Goal: Book appointment/travel/reservation

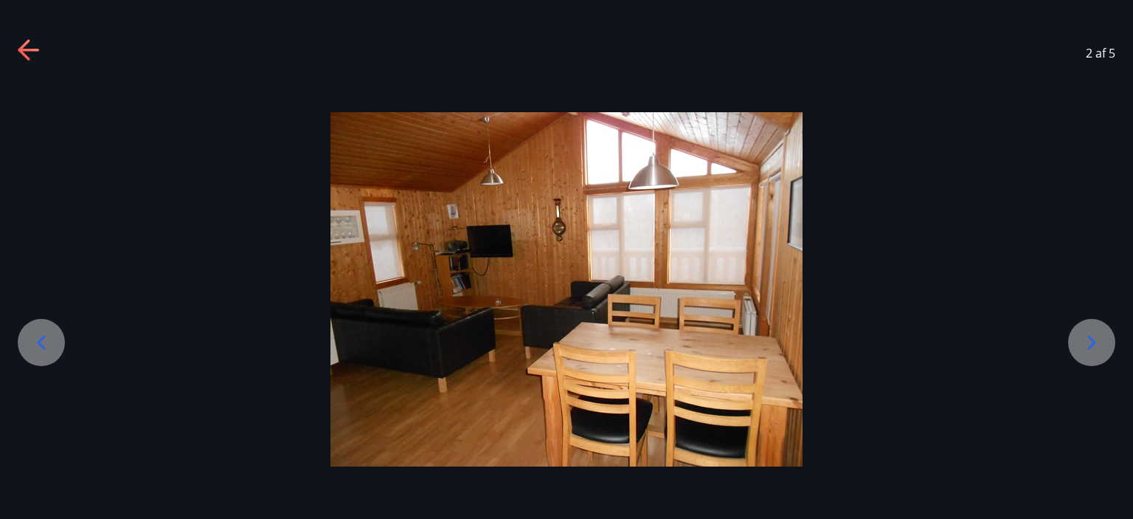
click at [1082, 347] on icon at bounding box center [1092, 343] width 24 height 24
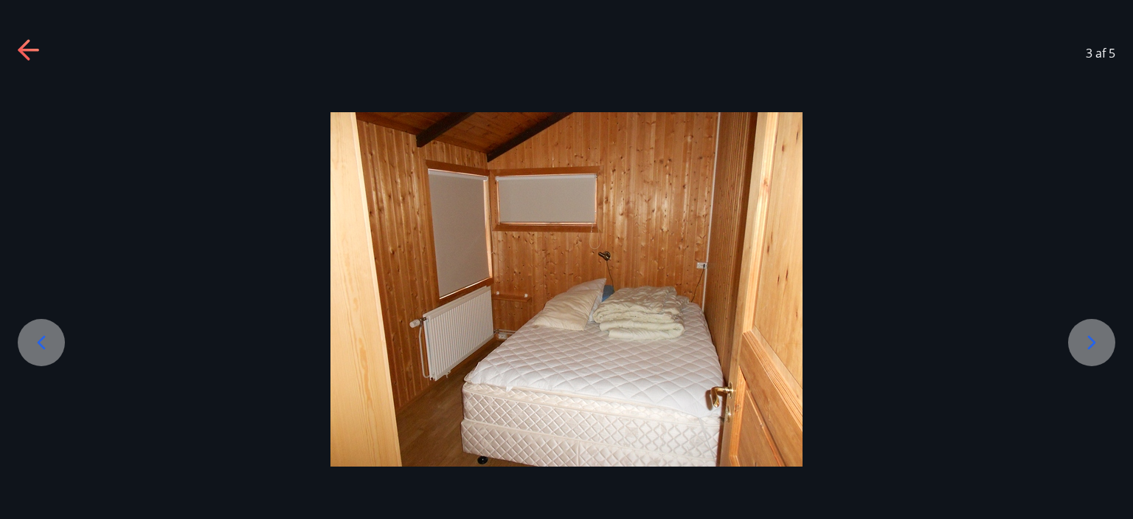
click at [1082, 347] on icon at bounding box center [1092, 343] width 24 height 24
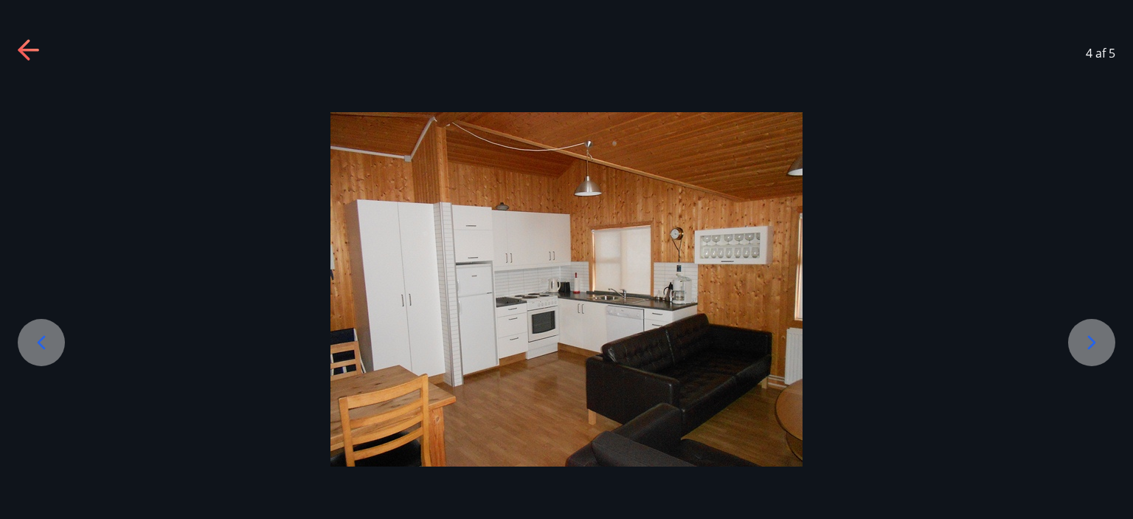
click at [21, 52] on icon at bounding box center [24, 49] width 12 height 21
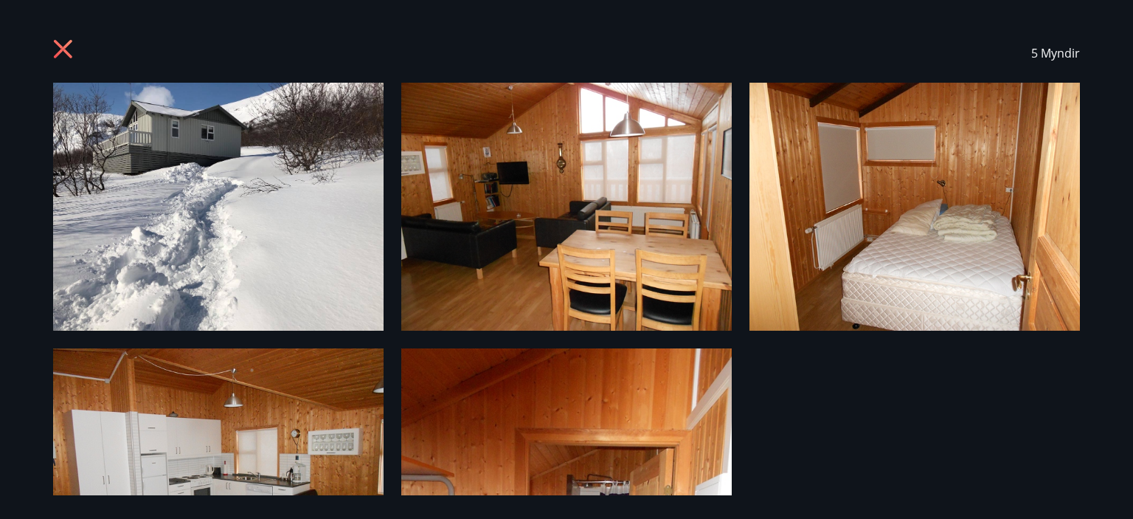
click at [66, 50] on icon at bounding box center [65, 51] width 24 height 24
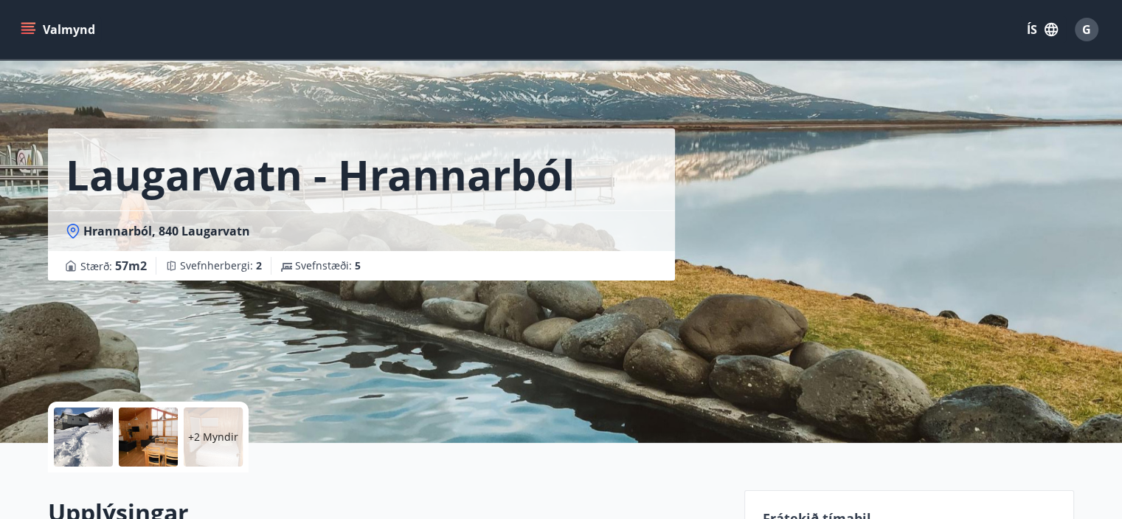
click at [27, 30] on icon "menu" at bounding box center [29, 29] width 16 height 1
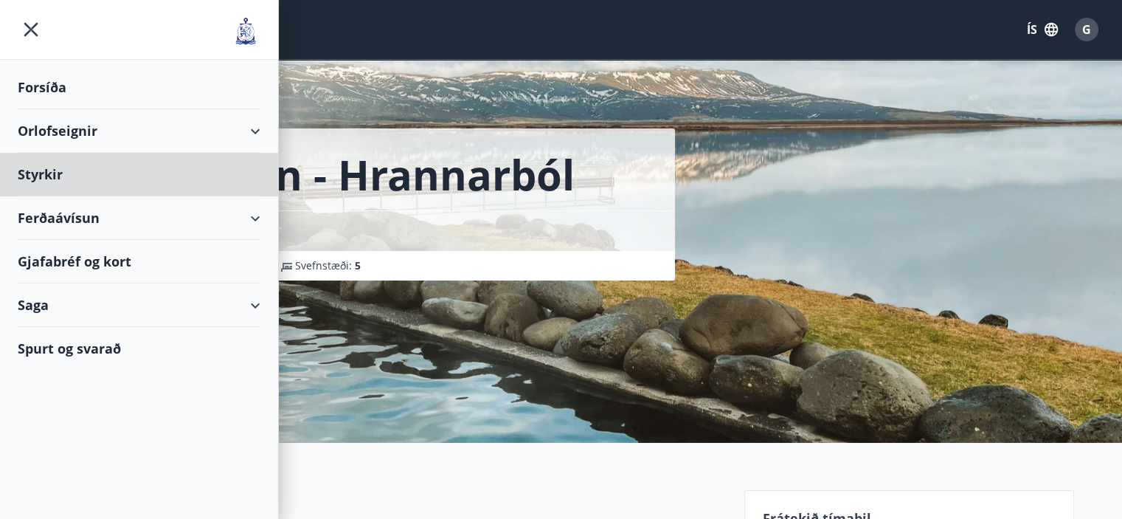
click at [41, 87] on div "Forsíða" at bounding box center [139, 88] width 243 height 44
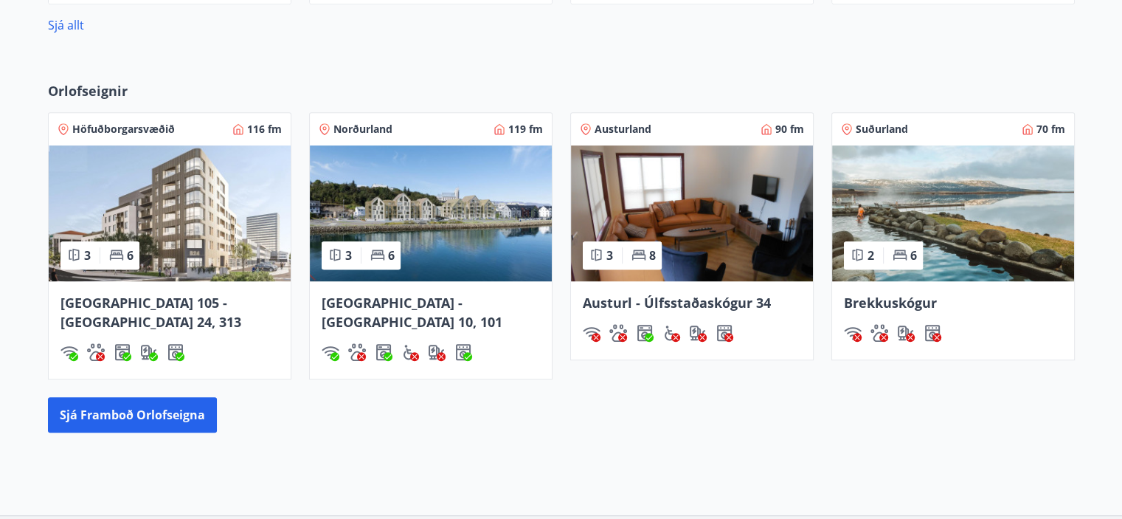
scroll to position [812, 0]
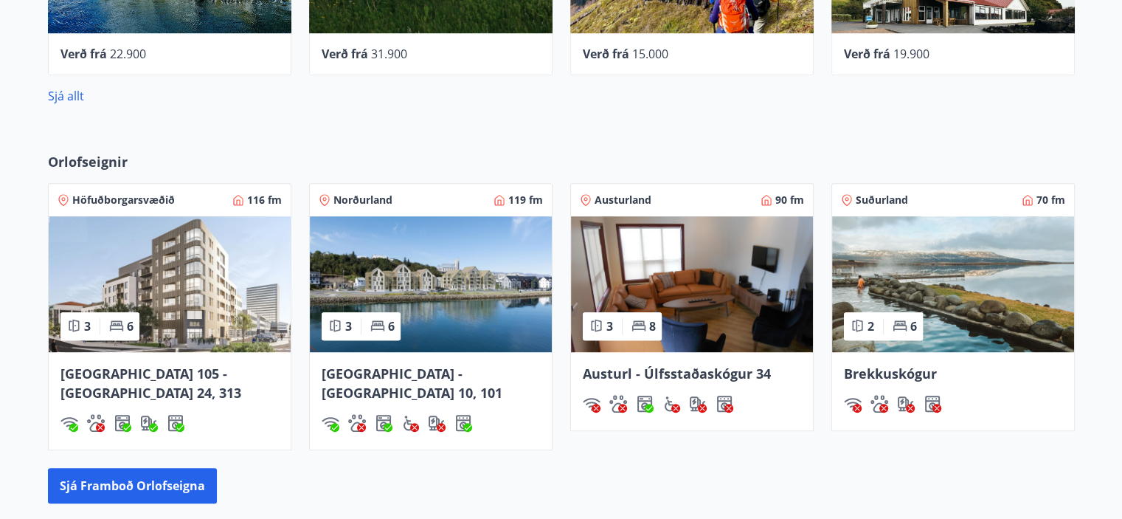
click at [968, 262] on img at bounding box center [953, 284] width 242 height 136
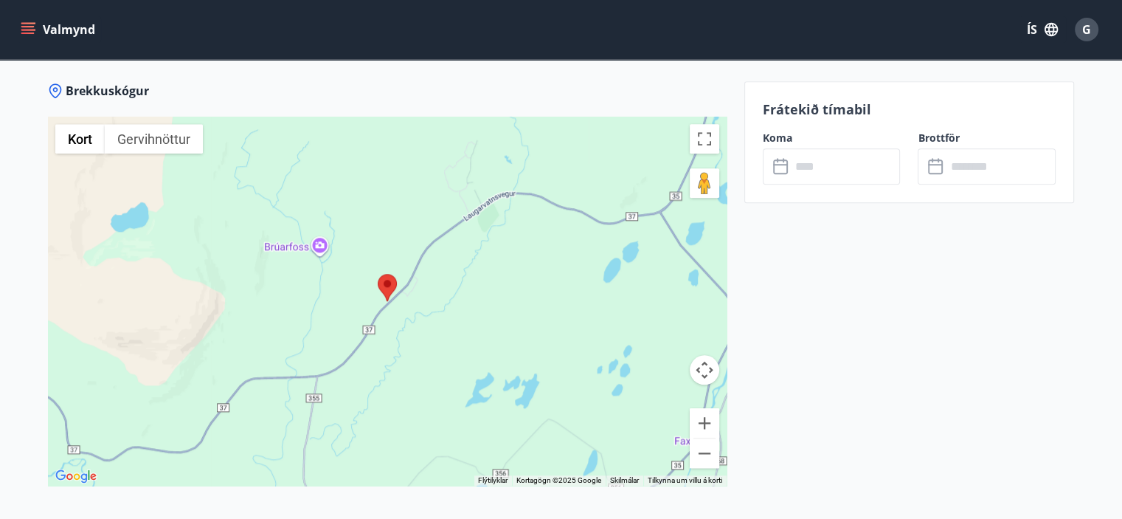
scroll to position [1549, 0]
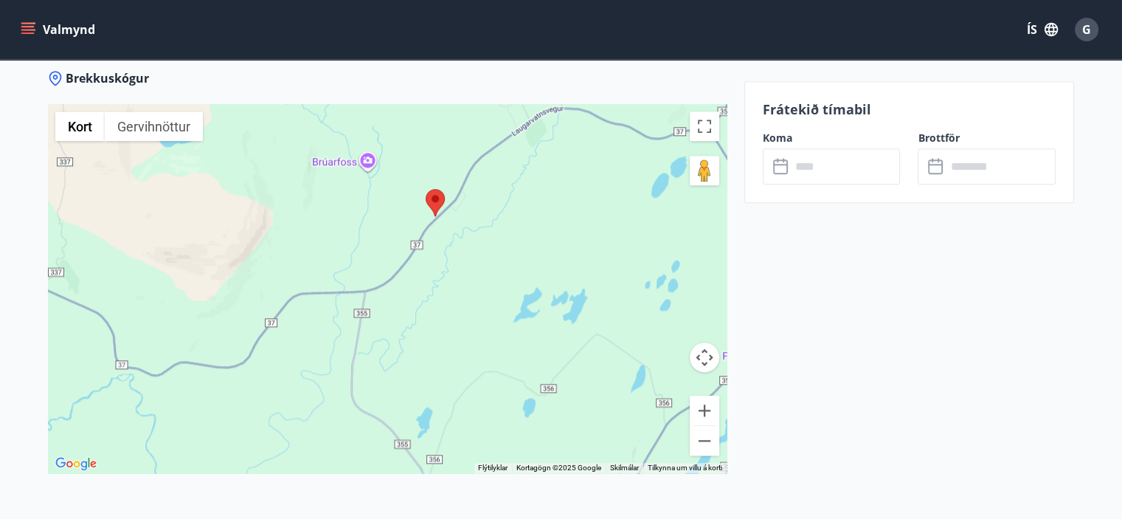
drag, startPoint x: 332, startPoint y: 358, endPoint x: 289, endPoint y: 286, distance: 84.0
click at [289, 286] on div at bounding box center [387, 288] width 679 height 369
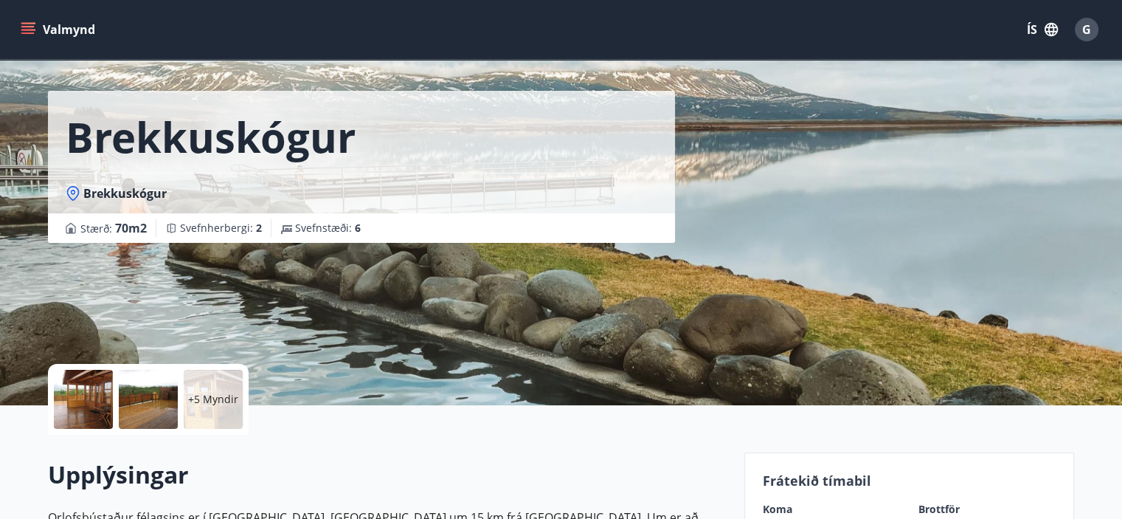
scroll to position [0, 0]
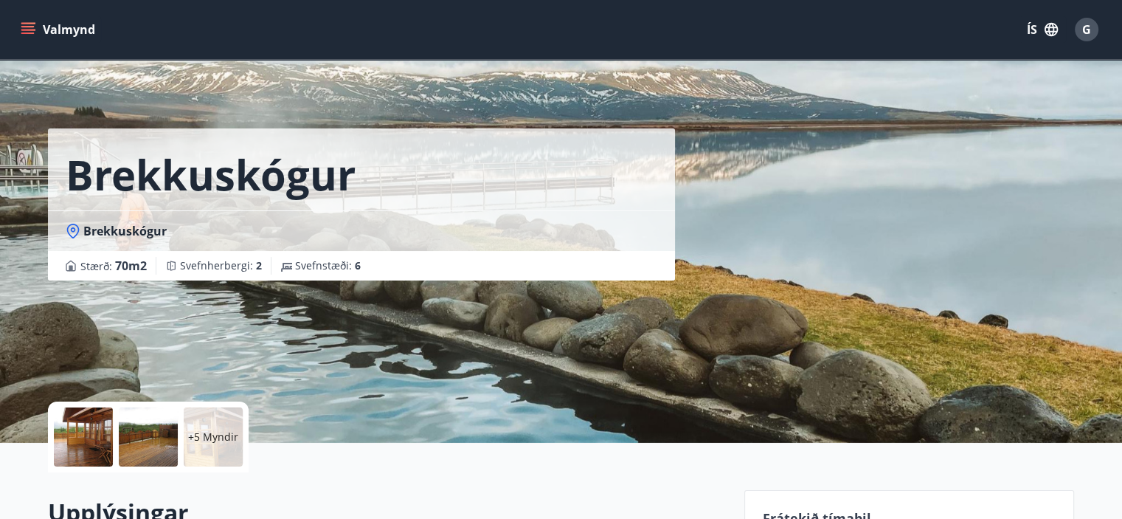
click at [24, 32] on icon "menu" at bounding box center [28, 29] width 15 height 15
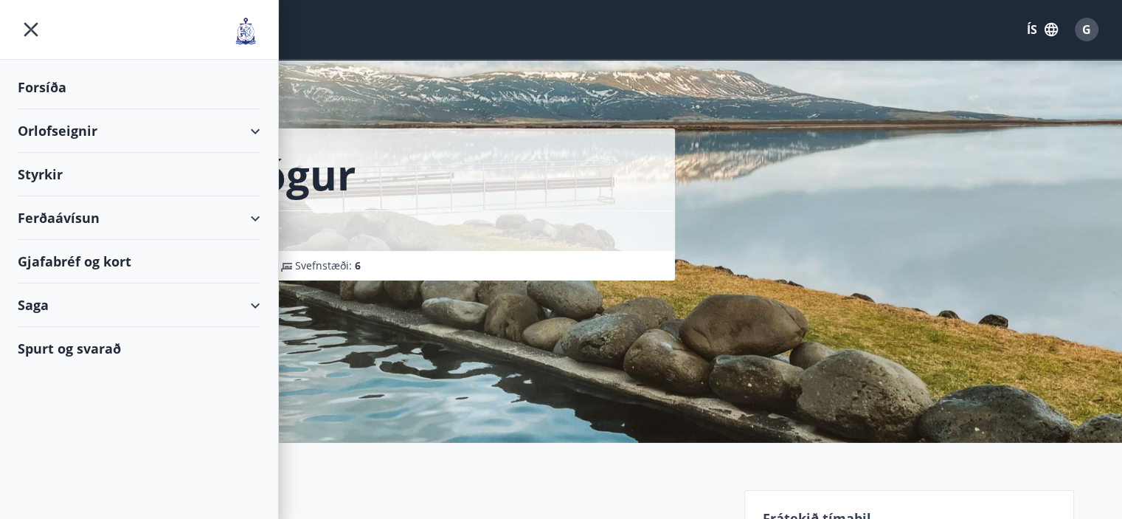
click at [58, 79] on div "Forsíða" at bounding box center [139, 88] width 243 height 44
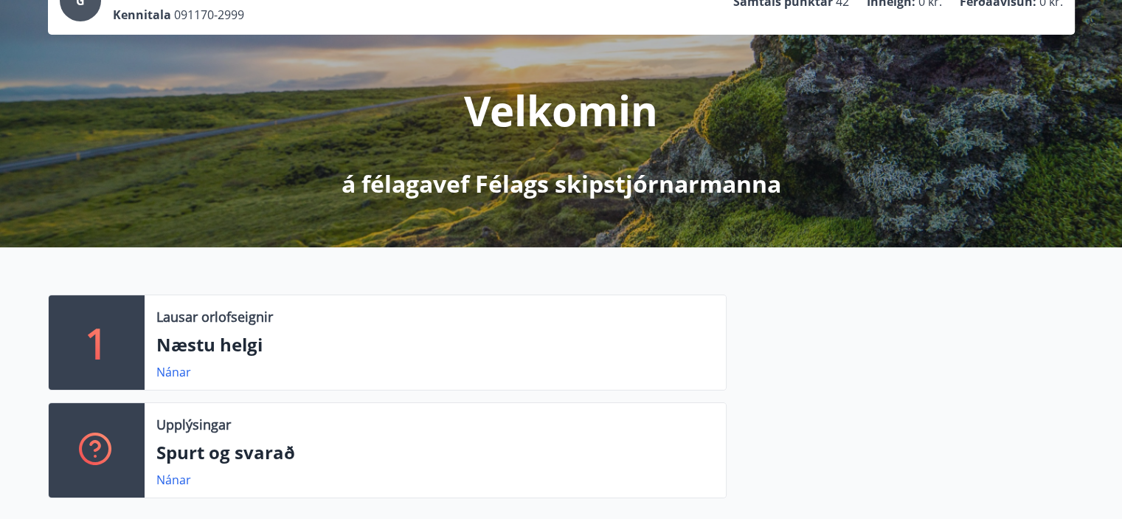
scroll to position [148, 0]
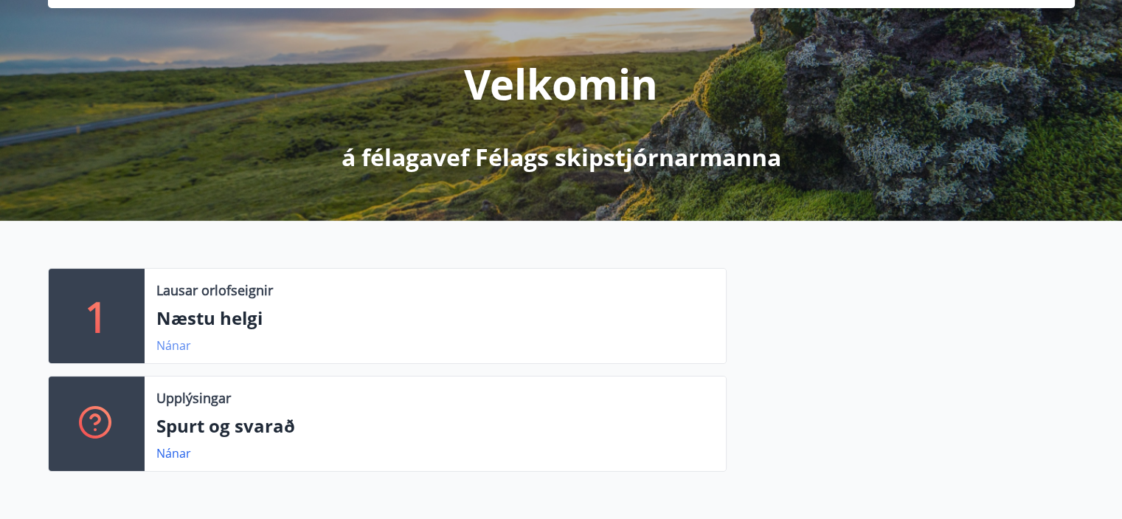
click at [173, 345] on link "Nánar" at bounding box center [173, 345] width 35 height 16
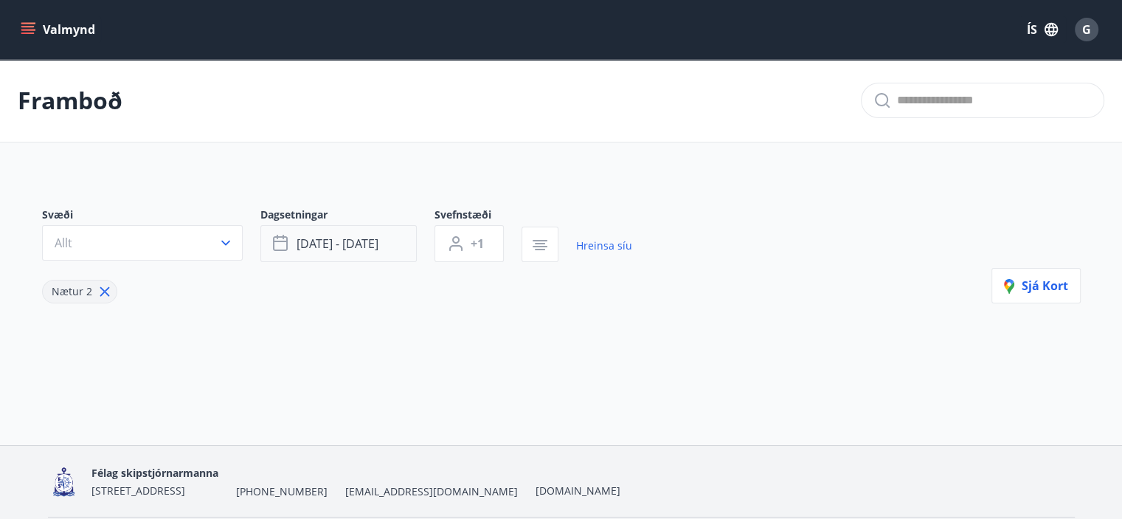
click at [389, 241] on button "[DATE] - [DATE]" at bounding box center [338, 243] width 156 height 37
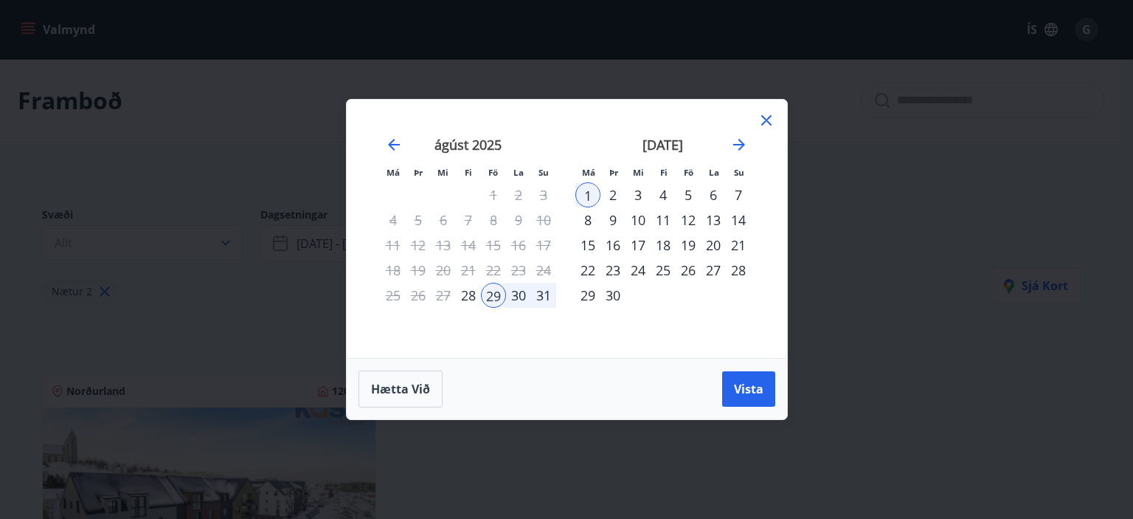
click at [687, 221] on div "12" at bounding box center [688, 219] width 25 height 25
click at [740, 222] on div "14" at bounding box center [738, 219] width 25 height 25
click at [750, 390] on span "Vista" at bounding box center [749, 389] width 30 height 16
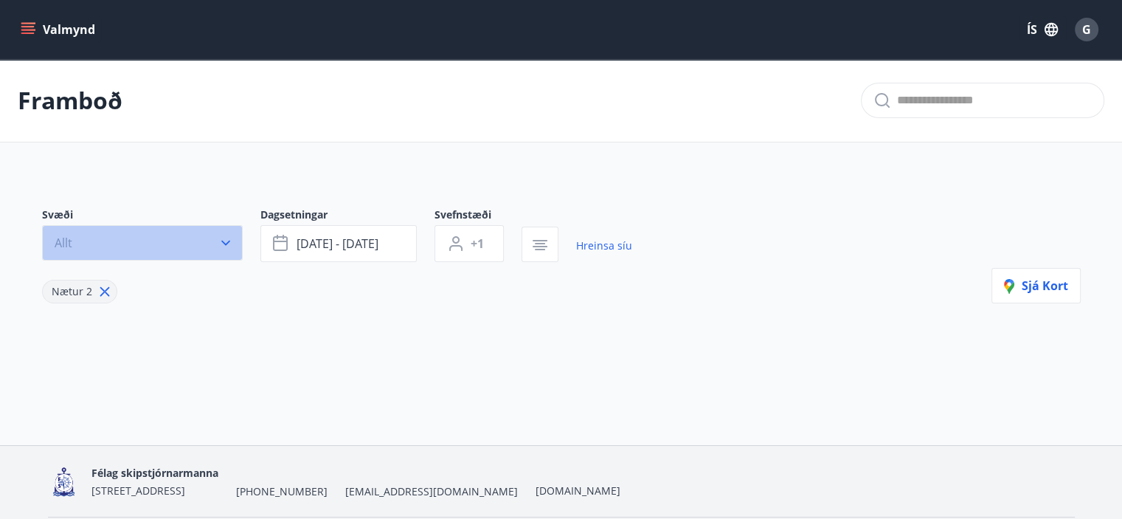
click at [226, 243] on icon "button" at bounding box center [225, 243] width 9 height 5
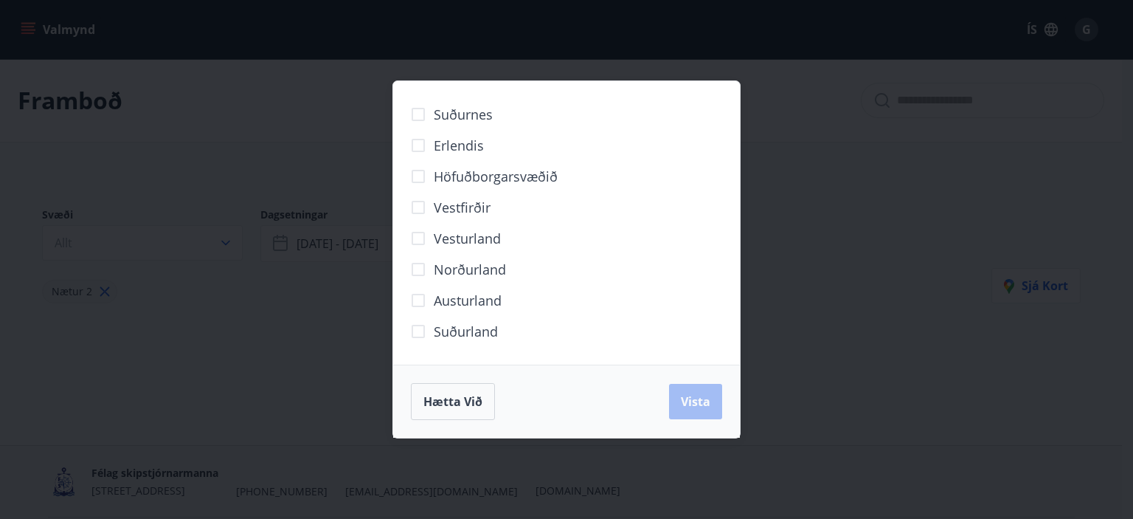
click at [437, 329] on span "Suðurland" at bounding box center [466, 331] width 64 height 19
click at [688, 395] on span "Vista" at bounding box center [696, 401] width 30 height 16
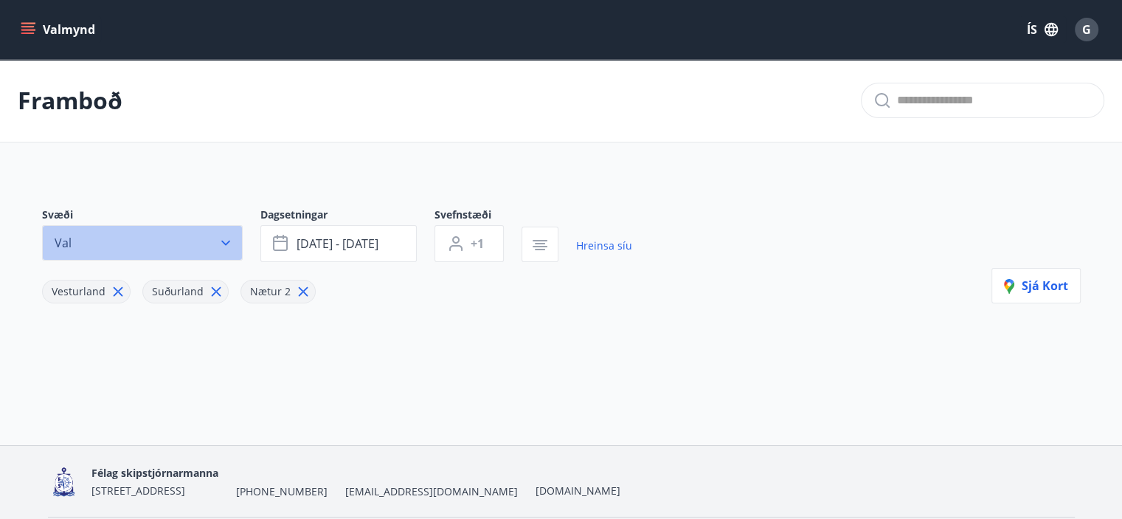
click at [220, 238] on icon "button" at bounding box center [225, 242] width 15 height 15
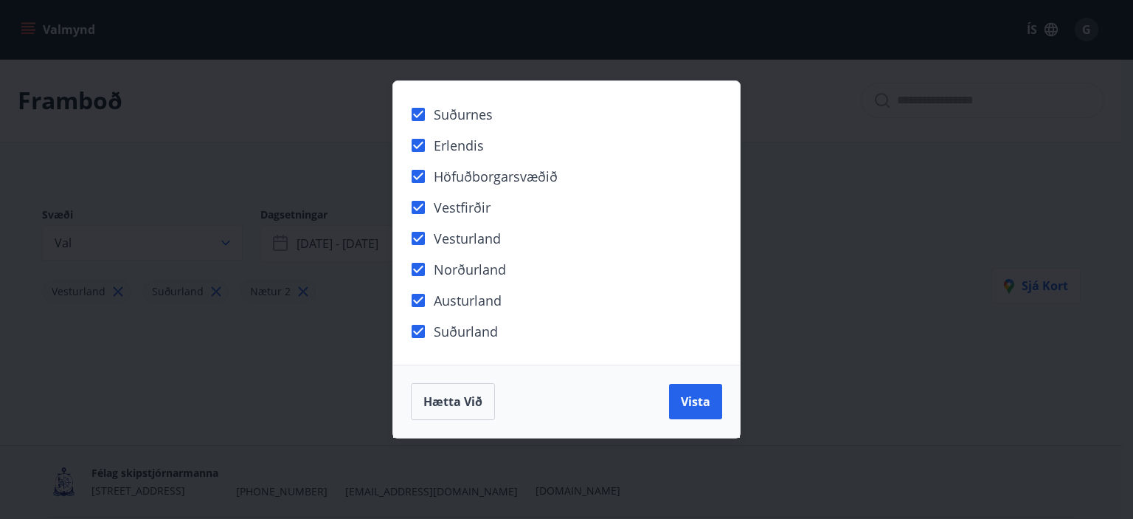
click at [723, 410] on div "Hætta við Vista" at bounding box center [566, 400] width 347 height 73
click at [708, 407] on span "Vista" at bounding box center [696, 401] width 30 height 16
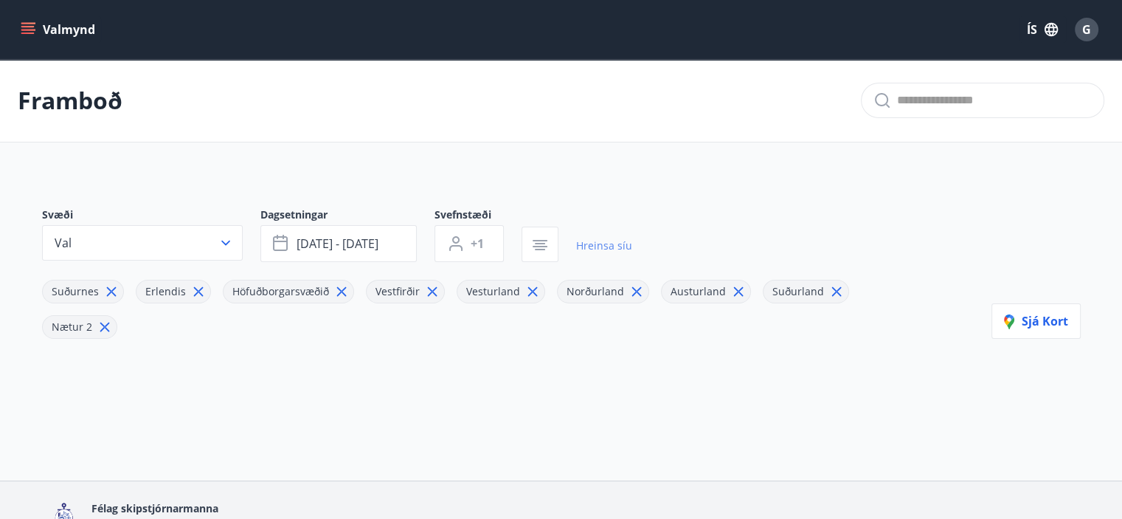
click at [607, 247] on link "Hreinsa síu" at bounding box center [604, 245] width 56 height 32
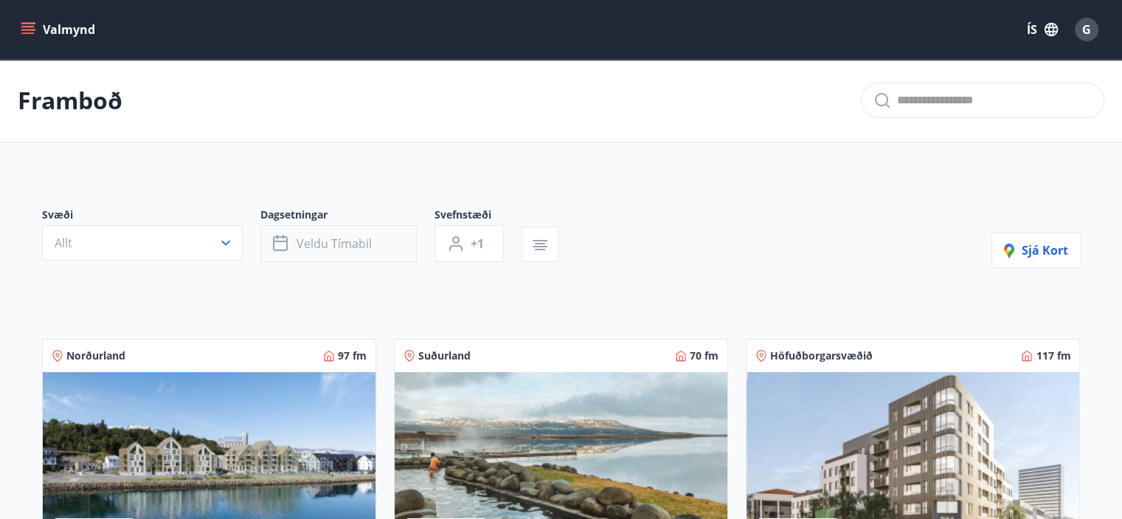
click at [370, 246] on button "Veldu tímabil" at bounding box center [338, 243] width 156 height 37
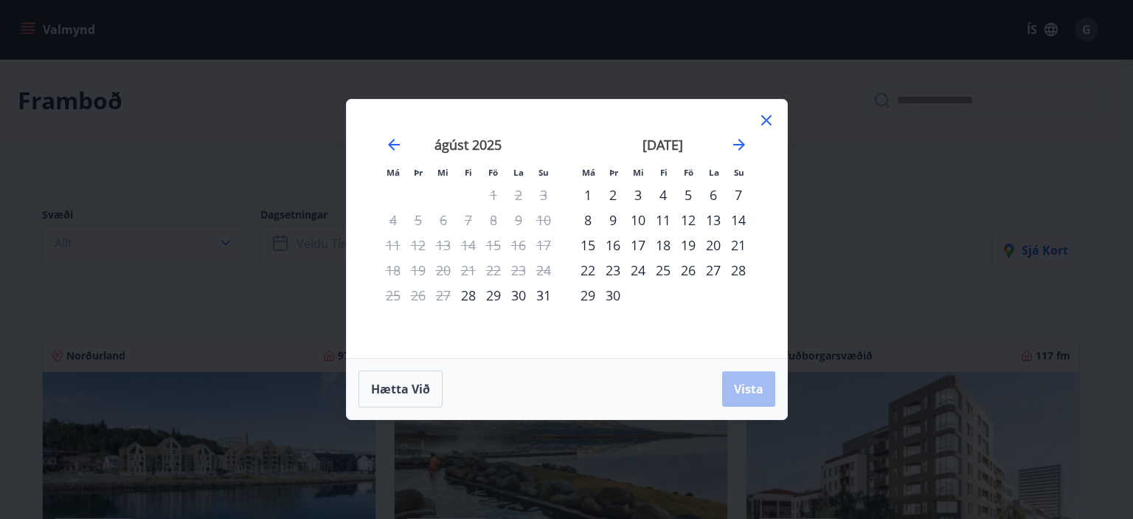
click at [689, 216] on div "12" at bounding box center [688, 219] width 25 height 25
click at [741, 221] on div "14" at bounding box center [738, 219] width 25 height 25
click at [750, 384] on span "Vista" at bounding box center [749, 389] width 30 height 16
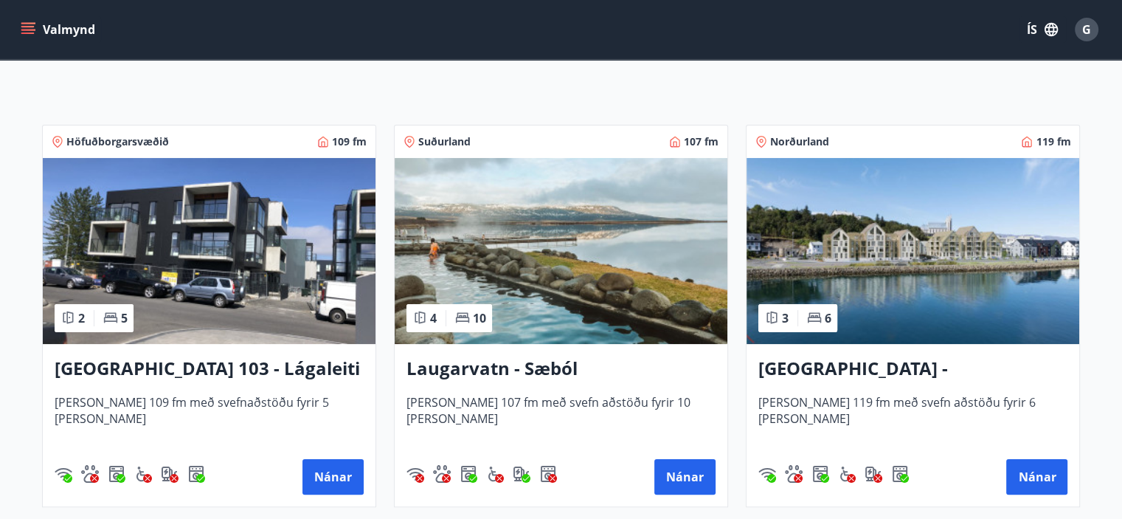
scroll to position [206, 0]
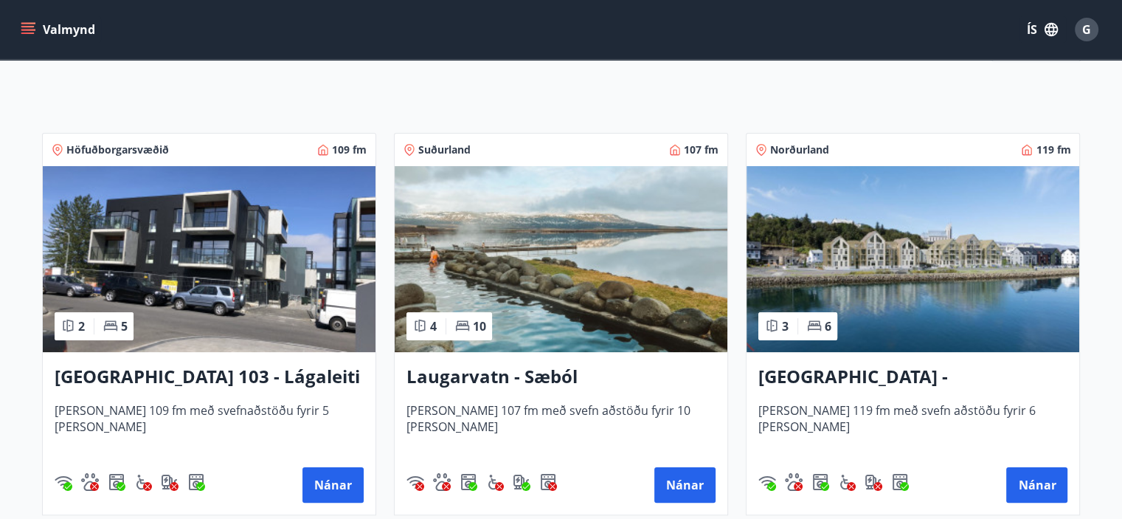
click at [486, 377] on h3 "Laugarvatn - Sæból" at bounding box center [561, 377] width 309 height 27
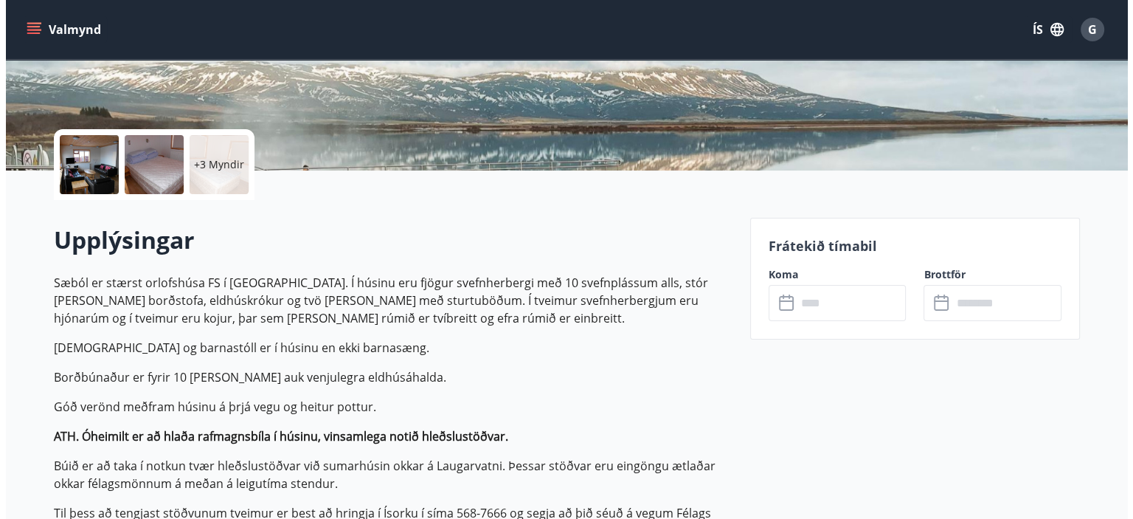
scroll to position [295, 0]
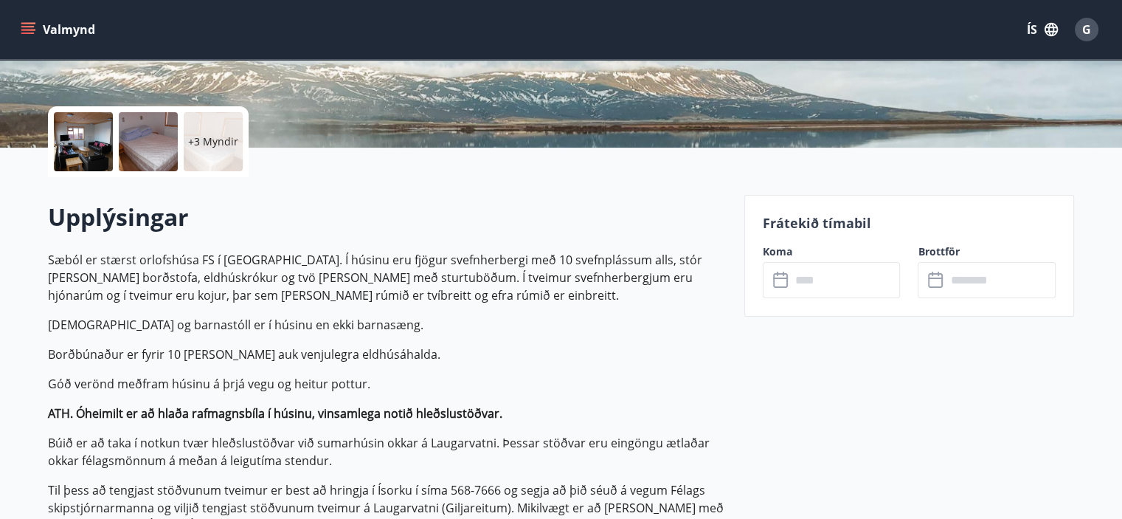
click at [61, 144] on div at bounding box center [83, 141] width 59 height 59
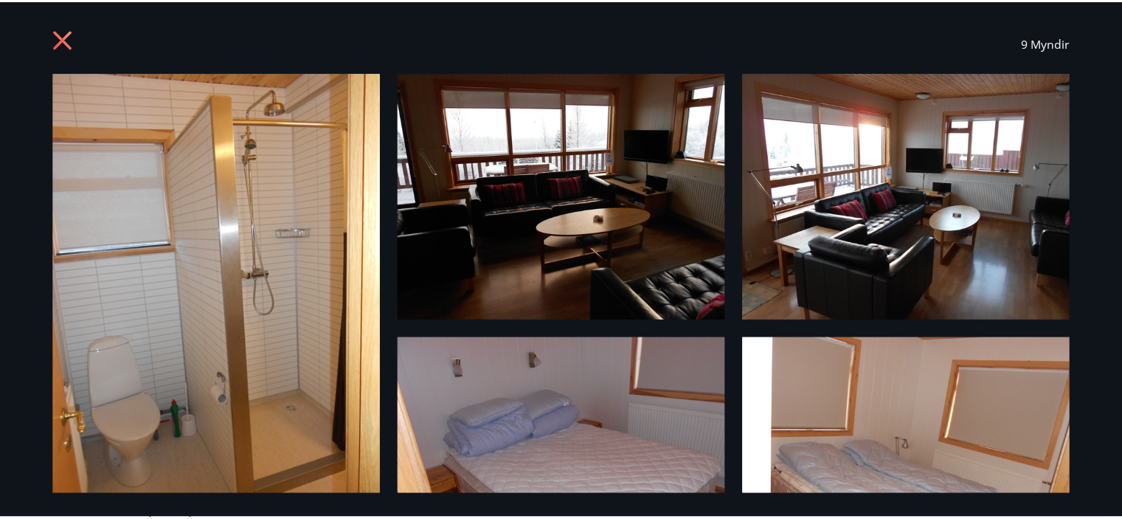
scroll to position [0, 0]
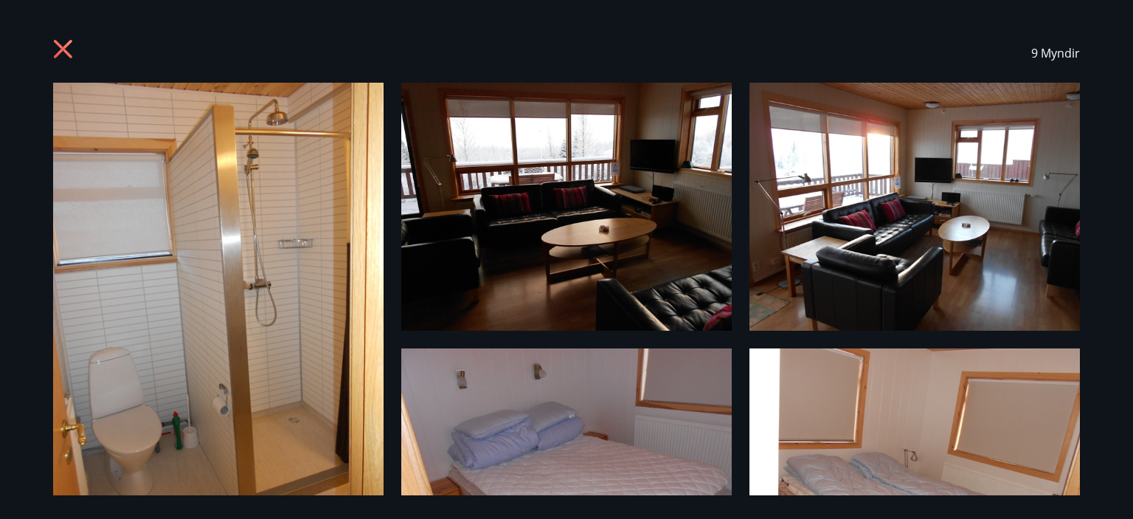
click at [65, 42] on icon at bounding box center [65, 51] width 24 height 24
